Goal: Check status: Check status

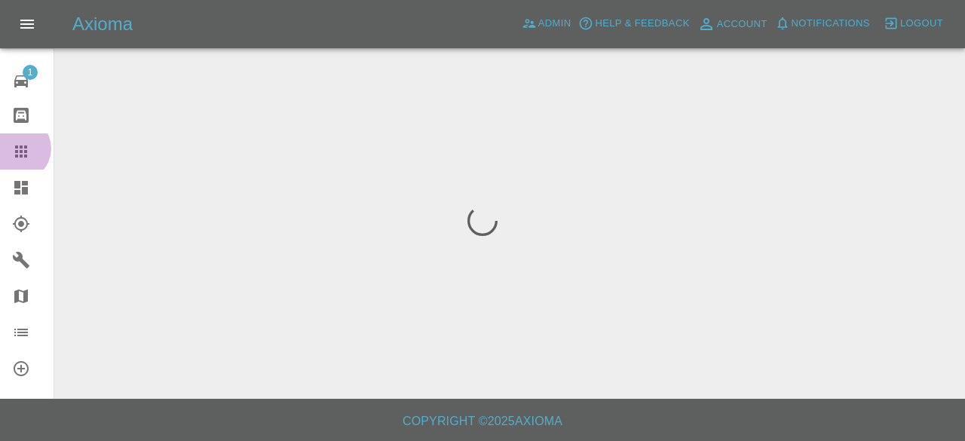
click at [18, 149] on icon at bounding box center [21, 151] width 18 height 18
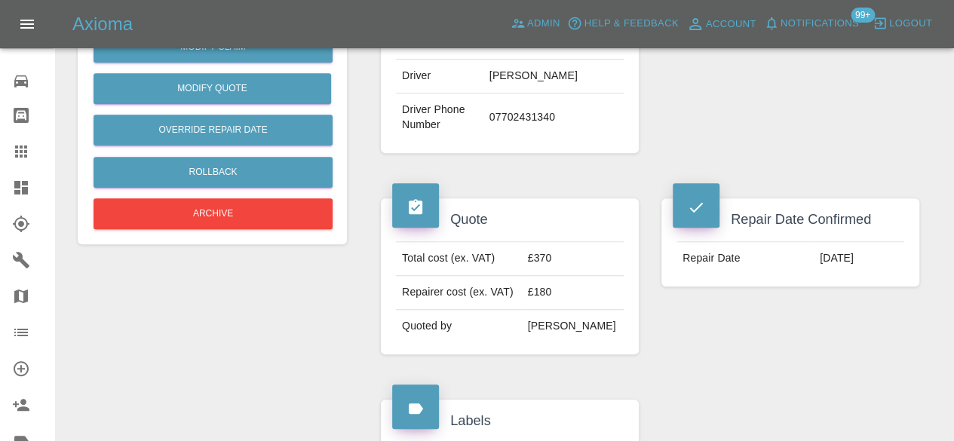
scroll to position [434, 0]
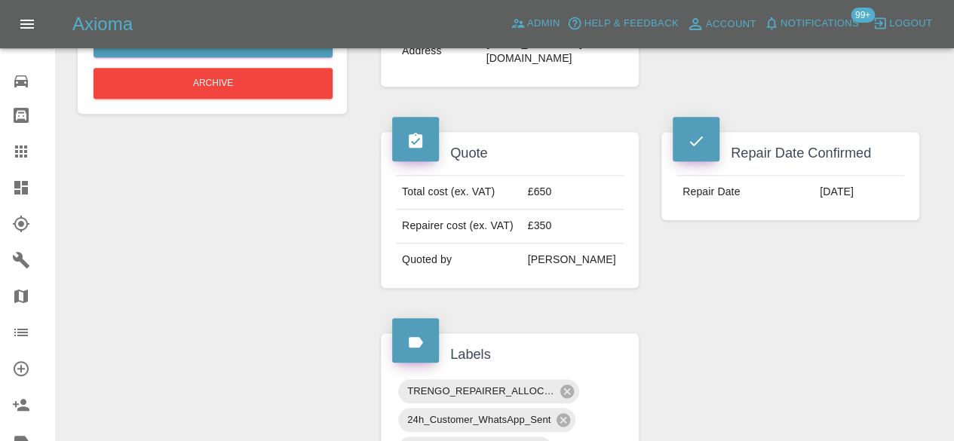
scroll to position [561, 0]
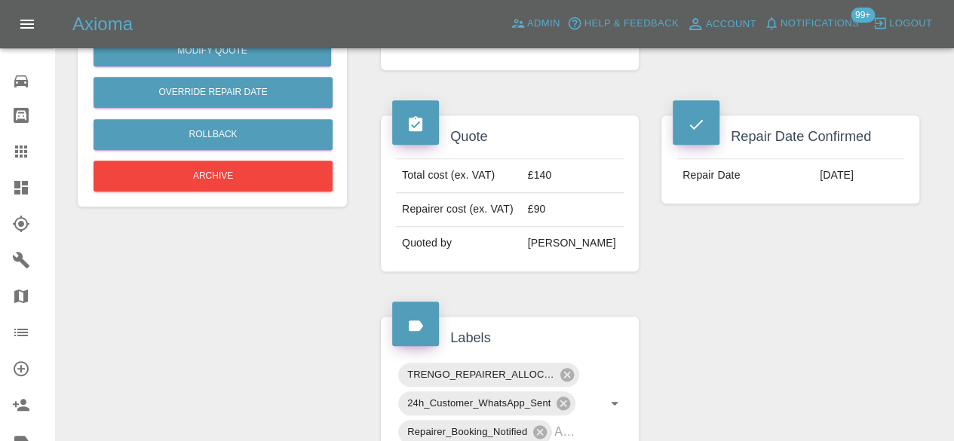
scroll to position [470, 0]
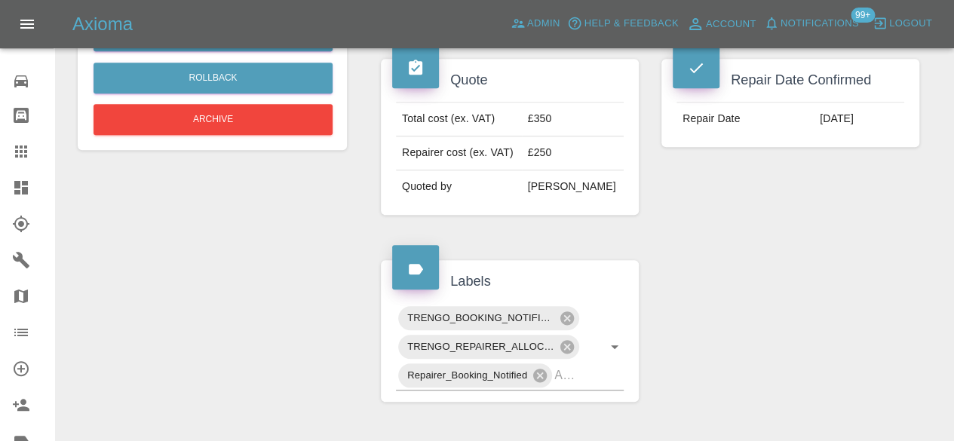
scroll to position [523, 0]
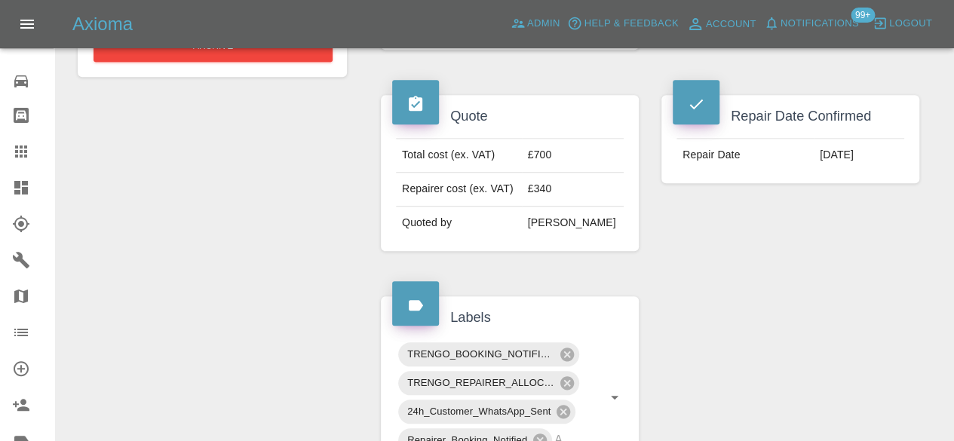
scroll to position [605, 0]
